Goal: Task Accomplishment & Management: Manage account settings

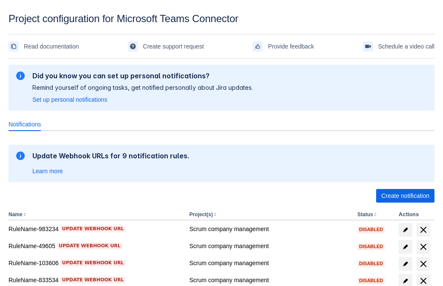
click at [405, 196] on span "Create notification" at bounding box center [405, 196] width 48 height 14
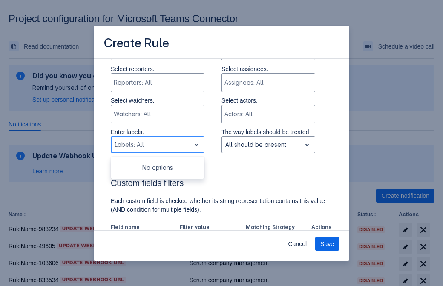
type input "151445_label"
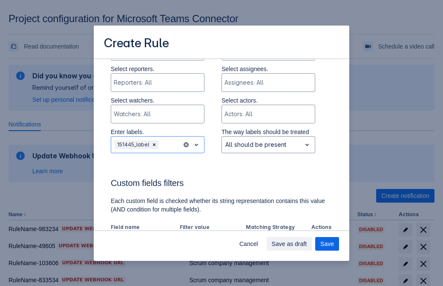
scroll to position [528, 0]
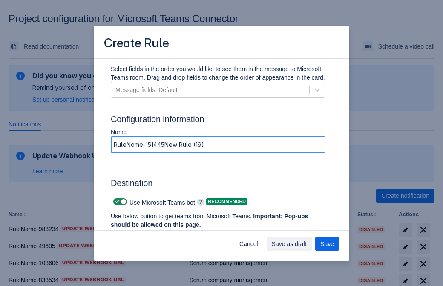
type input "RuleName-151445New Rule (19)"
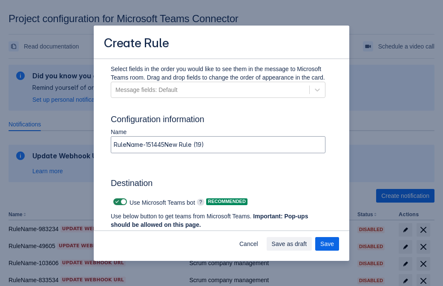
click at [116, 202] on span at bounding box center [117, 202] width 7 height 7
click at [116, 202] on input "checkbox" at bounding box center [116, 202] width 6 height 6
checkbox input "false"
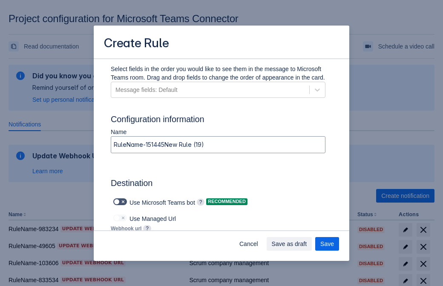
type input "[URL][DOMAIN_NAME][DATE]"
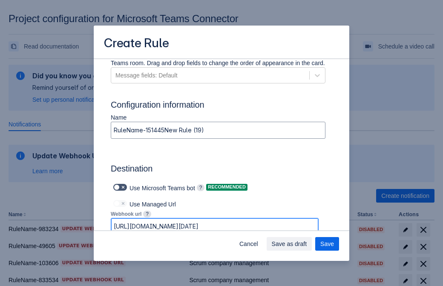
click at [307, 244] on span "Save as draft" at bounding box center [289, 244] width 35 height 14
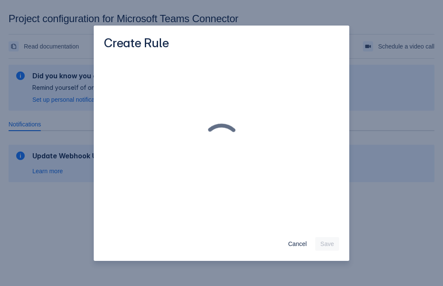
scroll to position [0, 0]
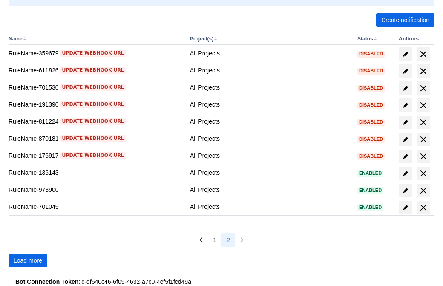
click at [28, 260] on span "Load more" at bounding box center [28, 261] width 29 height 14
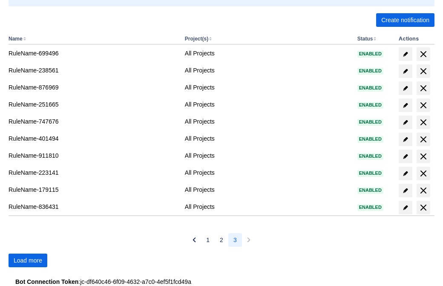
click at [28, 260] on span "Load more" at bounding box center [28, 261] width 29 height 14
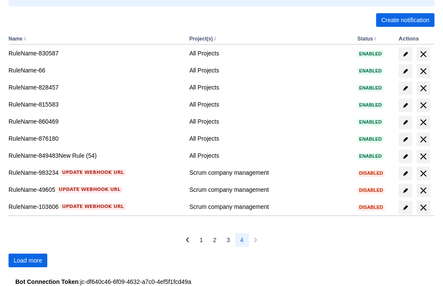
click at [28, 260] on span "Load more" at bounding box center [28, 261] width 29 height 14
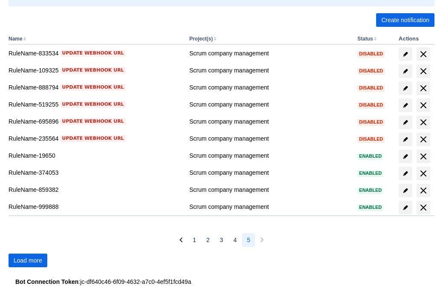
click at [28, 260] on span "Load more" at bounding box center [28, 261] width 29 height 14
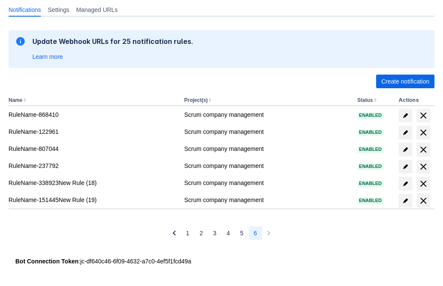
click at [423, 201] on span "delete" at bounding box center [423, 201] width 10 height 10
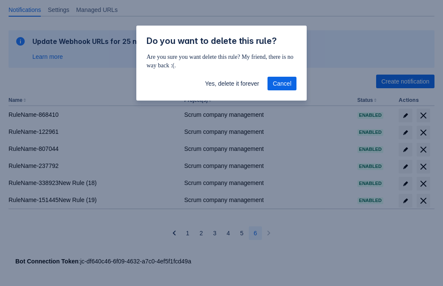
click at [232, 84] on span "Yes, delete it forever" at bounding box center [232, 84] width 54 height 14
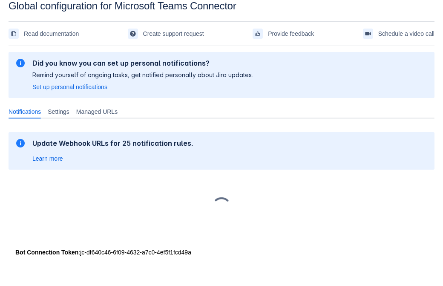
scroll to position [13, 0]
